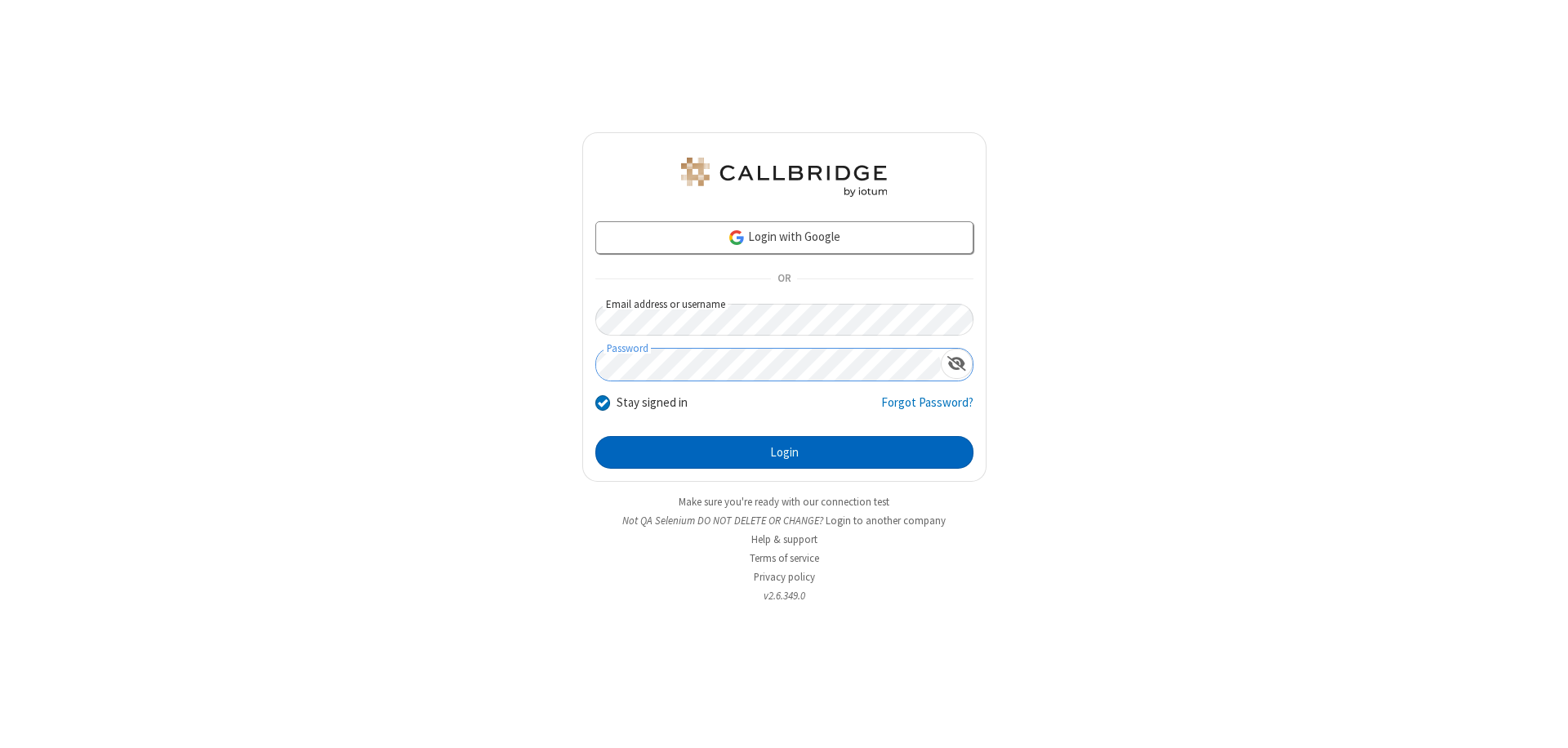
click at [784, 452] on button "Login" at bounding box center [784, 452] width 378 height 33
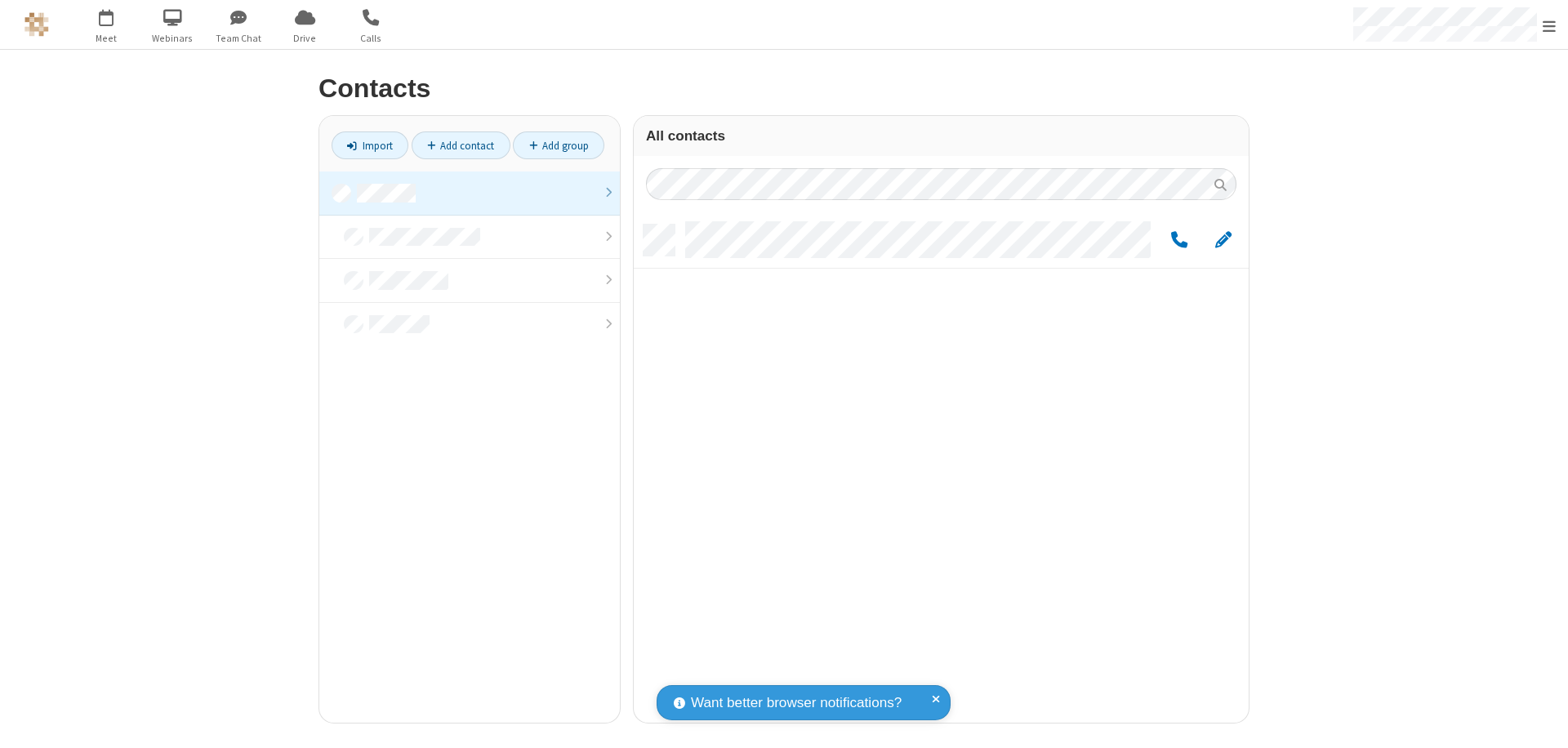
click at [469, 192] on link at bounding box center [469, 193] width 300 height 44
click at [1223, 239] on span "Edit" at bounding box center [1223, 240] width 16 height 21
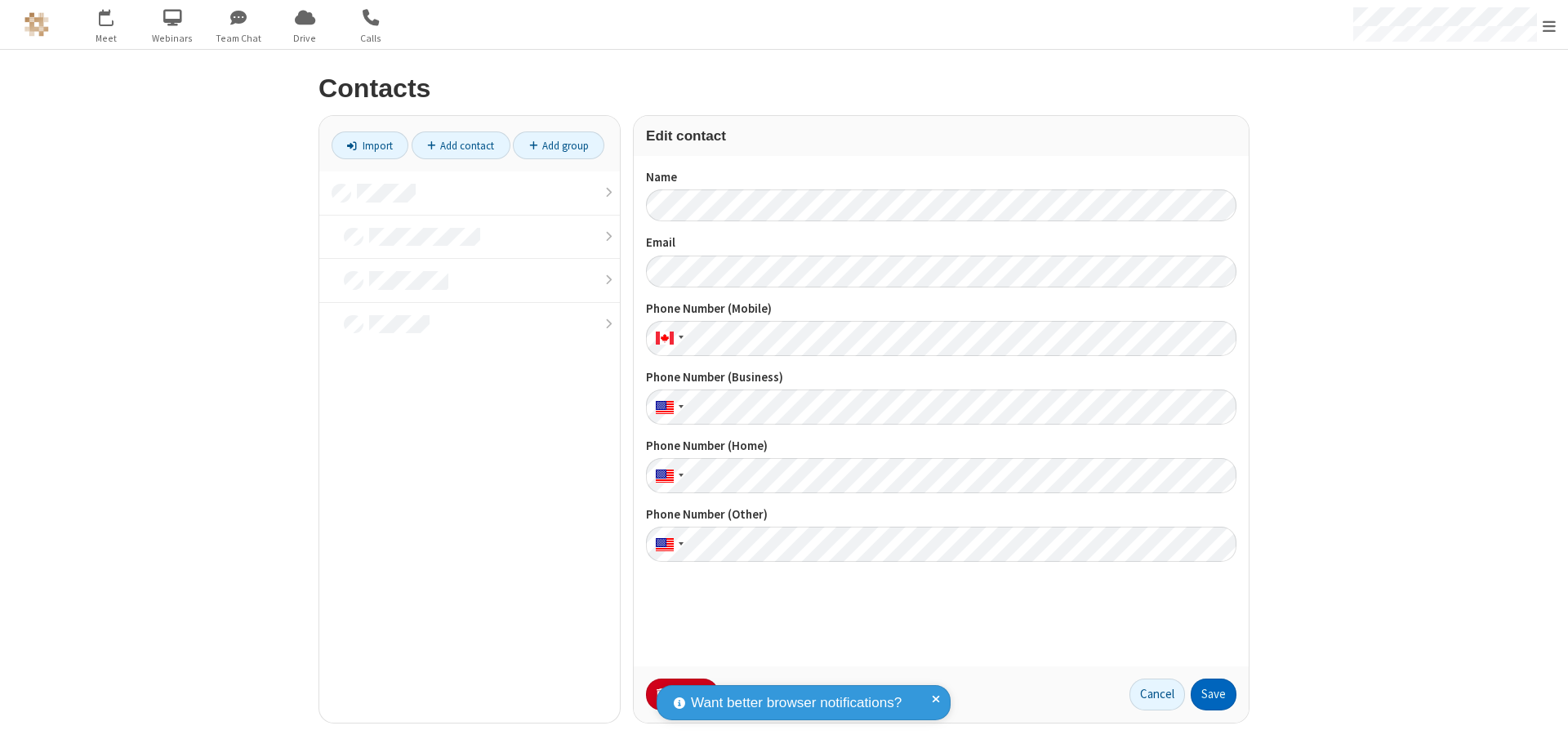
click at [1213, 695] on button "Save" at bounding box center [1213, 695] width 46 height 33
